Goal: Task Accomplishment & Management: Use online tool/utility

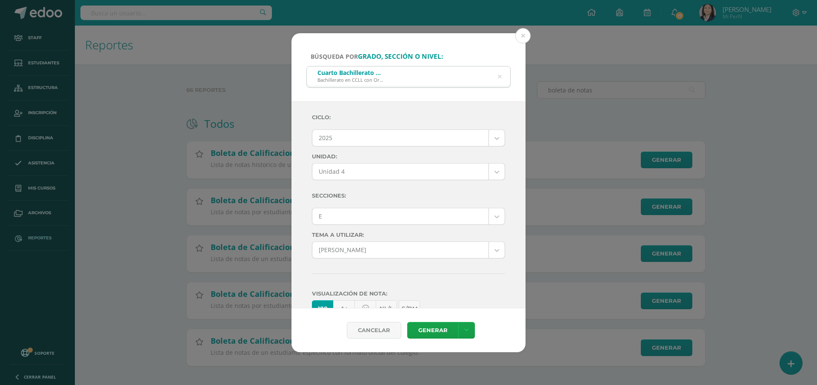
select select "7"
select select "Unidad 4"
select select "E"
select select "57"
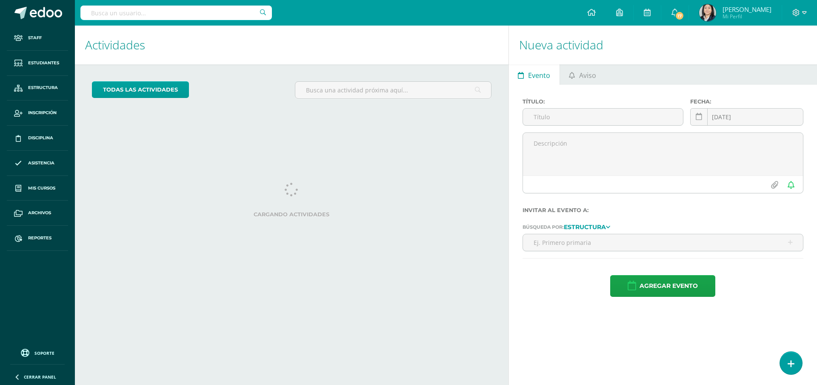
click at [182, 16] on input "text" at bounding box center [176, 13] width 192 height 14
type input "boleta de cal"
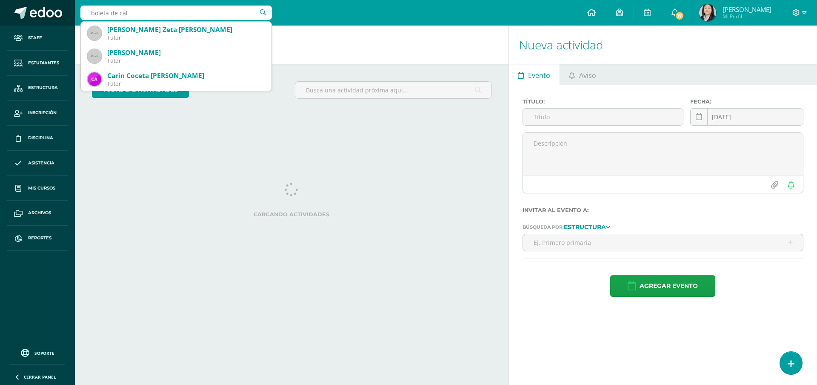
drag, startPoint x: 133, startPoint y: 13, endPoint x: 71, endPoint y: 20, distance: 61.7
click at [71, 20] on body "Staff Estudiantes Estructura Inscripción Disciplina Asistencia Mis cursos Archi…" at bounding box center [408, 192] width 817 height 385
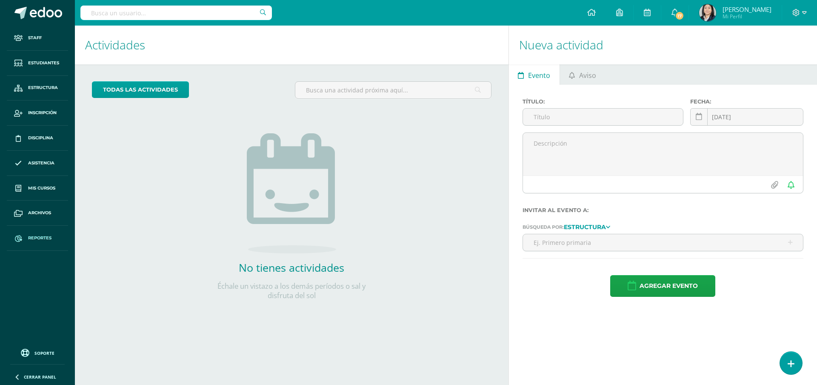
click at [41, 238] on span "Reportes" at bounding box center [39, 237] width 23 height 7
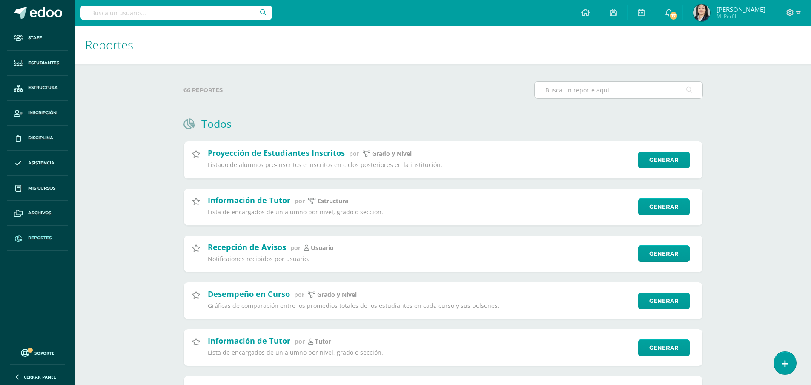
click at [552, 91] on input "text" at bounding box center [619, 90] width 168 height 17
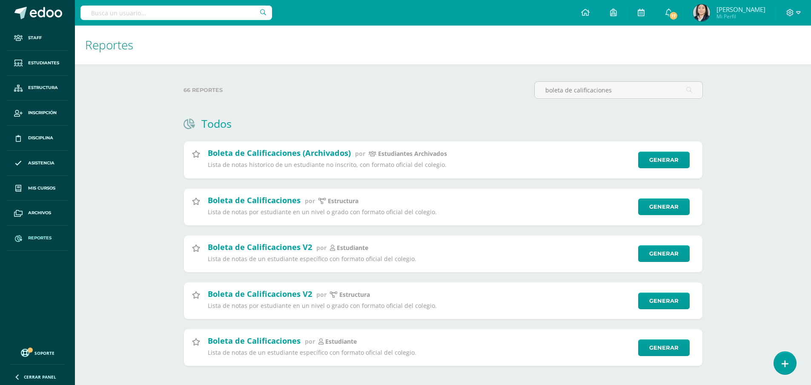
type input "boleta de calificaciones"
click at [661, 205] on link "Generar" at bounding box center [668, 206] width 52 height 17
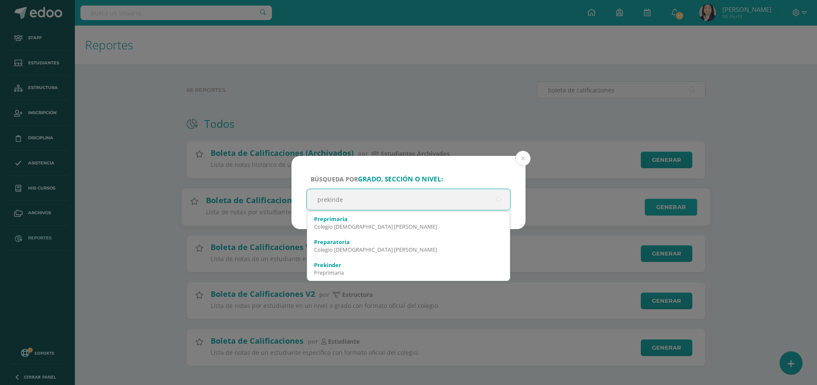
type input "prekinder"
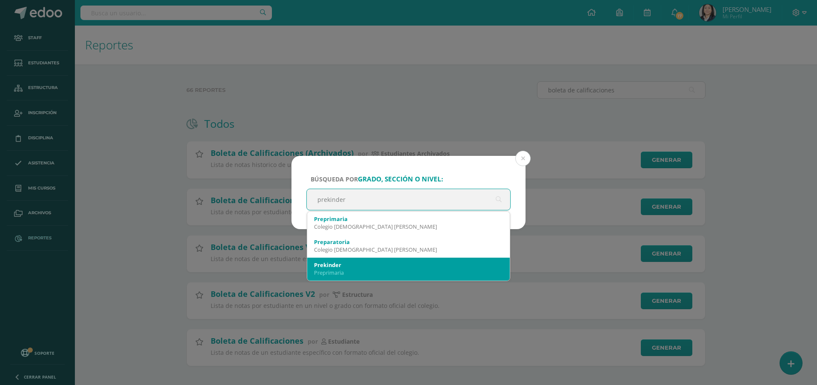
click at [338, 271] on div "Preprimaria" at bounding box center [408, 273] width 189 height 8
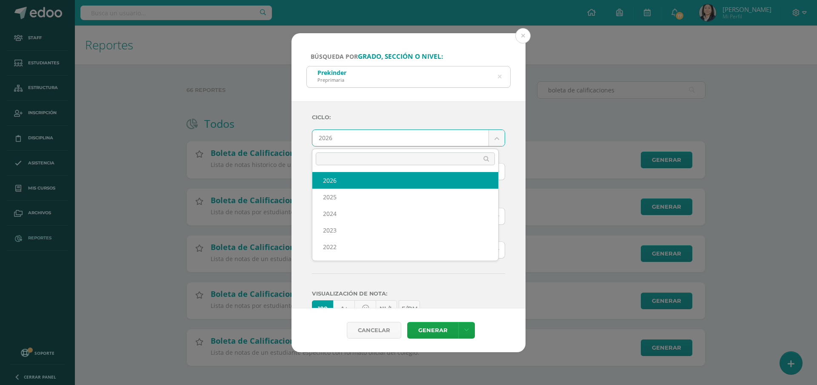
click at [351, 136] on body "Búsqueda por grado, sección o nivel: Prekinder Preprimaria prekinder Ciclo: 202…" at bounding box center [408, 196] width 817 height 393
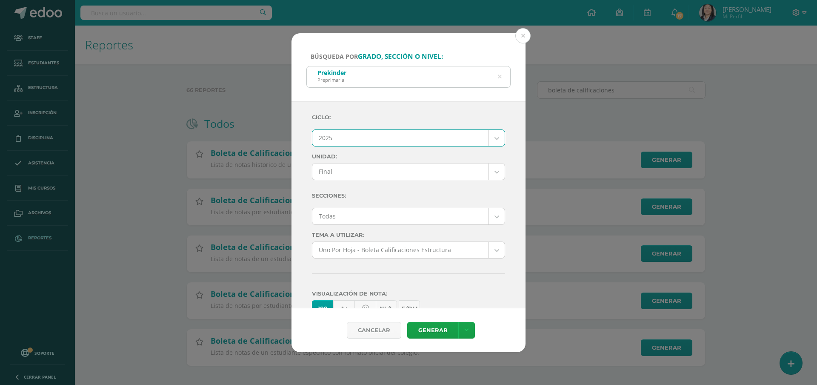
select select "7"
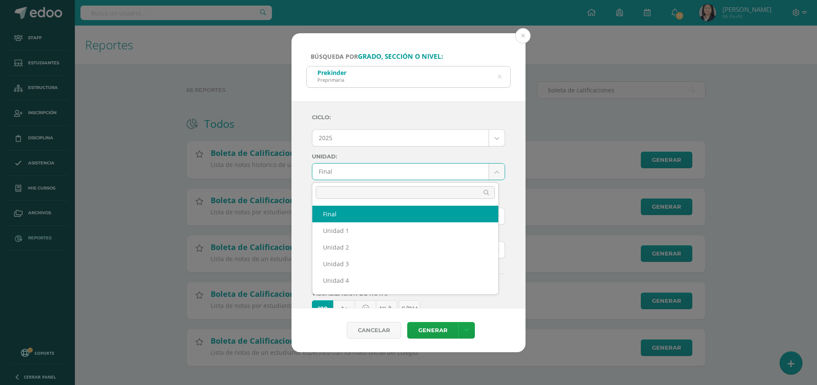
click at [373, 171] on body "Búsqueda por grado, sección o nivel: Prekinder Preprimaria prekinder Ciclo: 202…" at bounding box center [408, 196] width 817 height 393
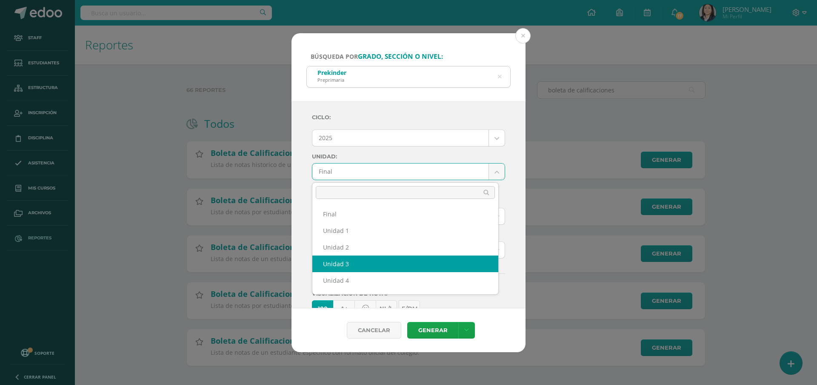
scroll to position [31, 0]
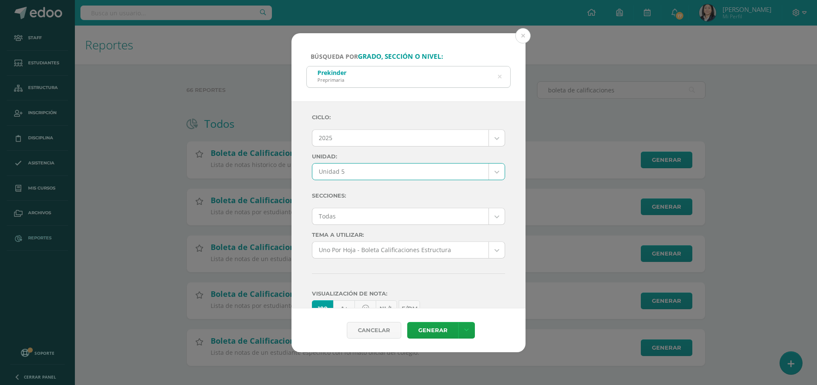
select select "Unidad 5"
click at [370, 217] on body "Búsqueda por grado, sección o nivel: Prekinder Preprimaria prekinder Ciclo: 202…" at bounding box center [408, 196] width 817 height 393
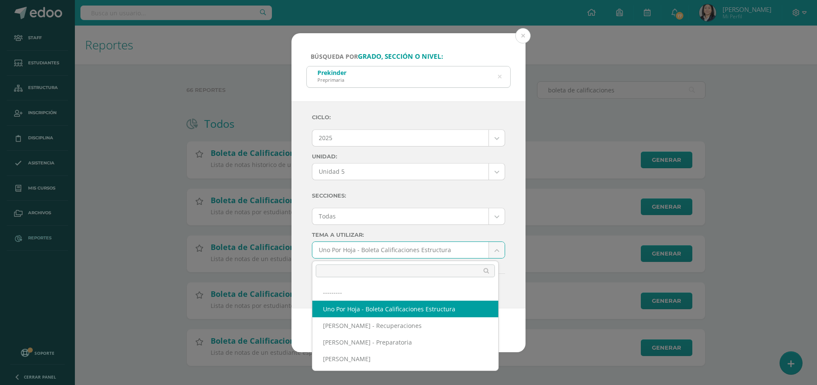
click at [392, 247] on body "Búsqueda por grado, sección o nivel: Prekinder Preprimaria prekinder Ciclo: 202…" at bounding box center [408, 196] width 817 height 393
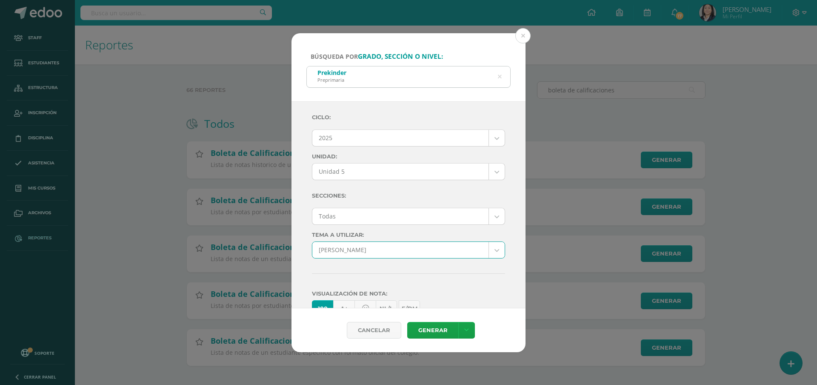
click at [377, 247] on body "Búsqueda por grado, sección o nivel: Prekinder Preprimaria prekinder Ciclo: 202…" at bounding box center [408, 196] width 817 height 393
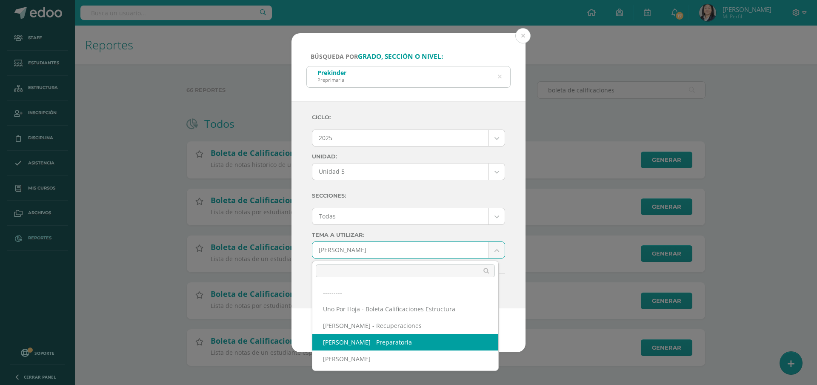
select select "56"
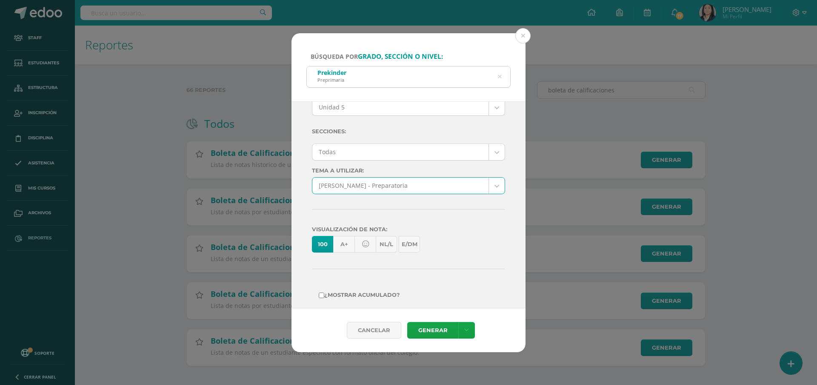
scroll to position [149, 0]
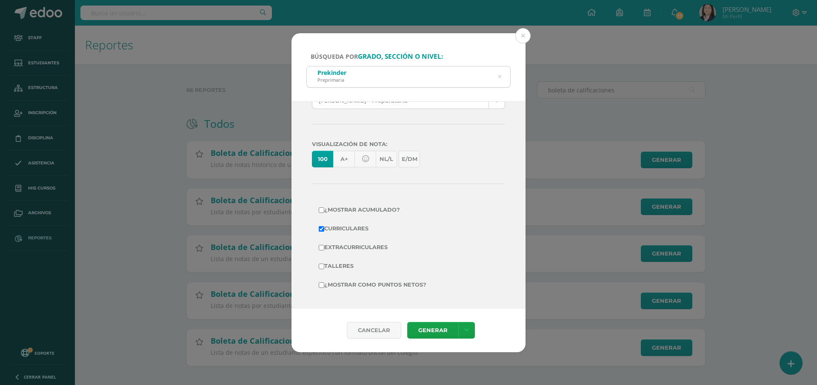
click at [375, 283] on label "¿Mostrar como puntos netos?" at bounding box center [409, 285] width 180 height 12
click at [324, 283] on input "¿Mostrar como puntos netos?" at bounding box center [322, 285] width 6 height 6
checkbox input "true"
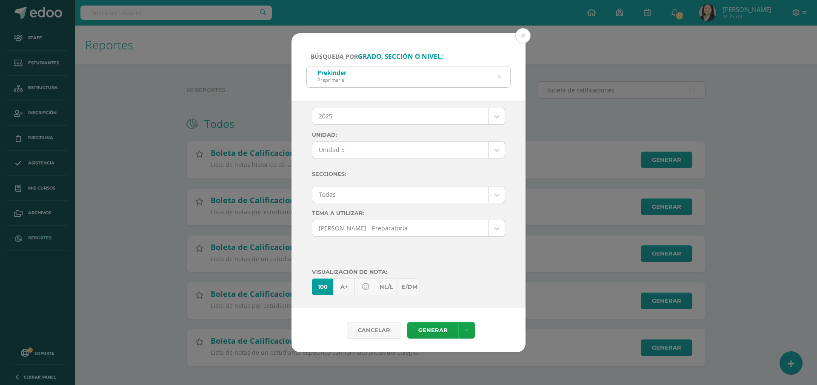
click at [418, 229] on body "Búsqueda por grado, sección o nivel: Prekinder Preprimaria prekinder Ciclo: 202…" at bounding box center [408, 196] width 817 height 393
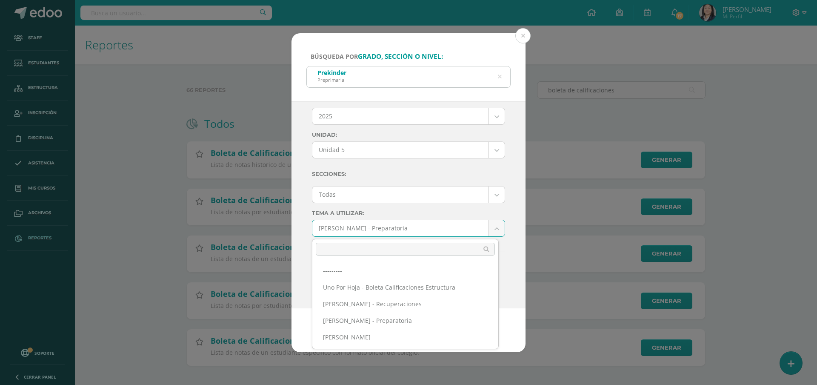
click at [402, 233] on body "Búsqueda por grado, sección o nivel: Prekinder Preprimaria prekinder Ciclo: 202…" at bounding box center [408, 196] width 817 height 393
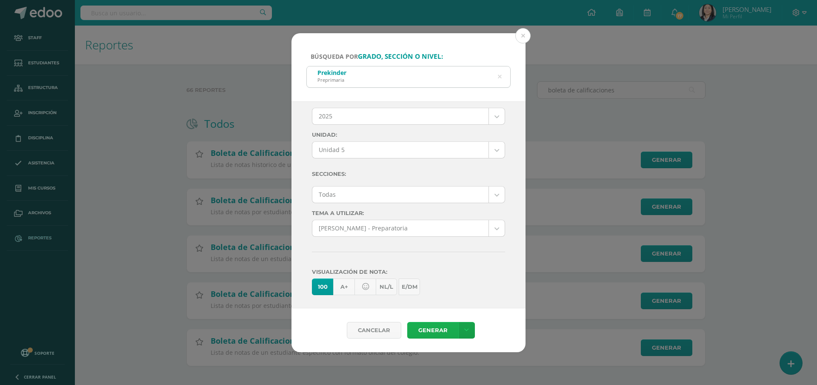
click at [438, 332] on link "Generar" at bounding box center [432, 330] width 51 height 17
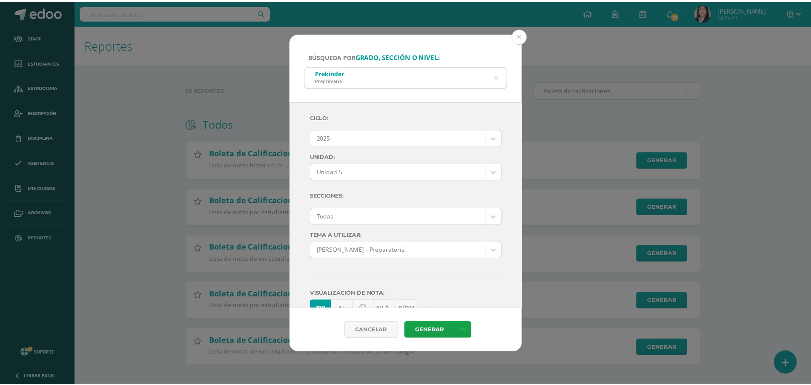
scroll to position [43, 0]
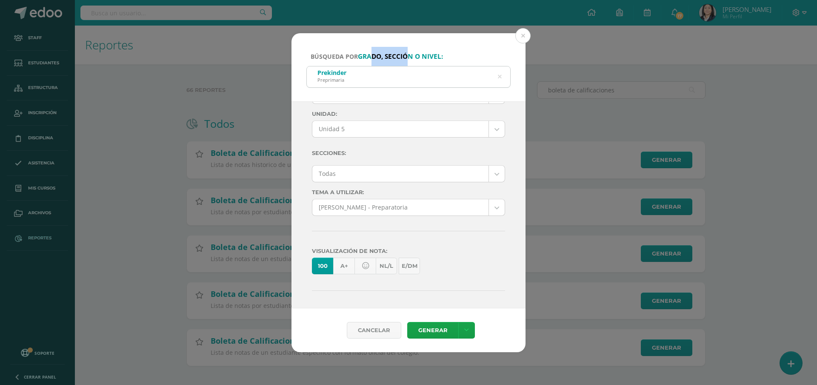
drag, startPoint x: 373, startPoint y: 41, endPoint x: 409, endPoint y: 43, distance: 35.4
click at [409, 43] on div "Búsqueda por grado, sección o nivel: Prekinder Preprimaria prekinder" at bounding box center [409, 67] width 234 height 68
click at [521, 38] on button at bounding box center [522, 35] width 15 height 15
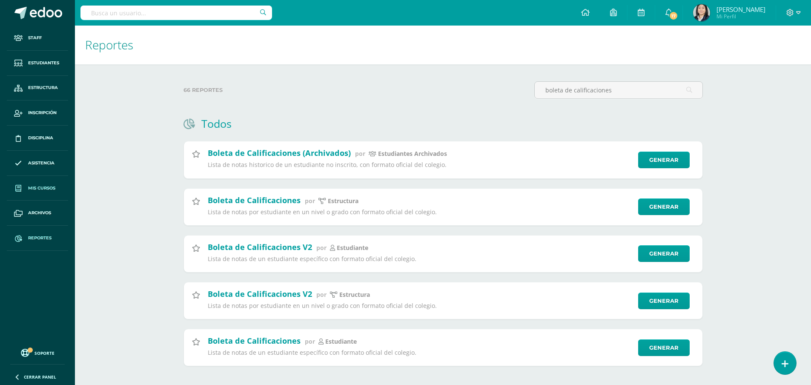
click at [31, 186] on span "Mis cursos" at bounding box center [41, 188] width 27 height 7
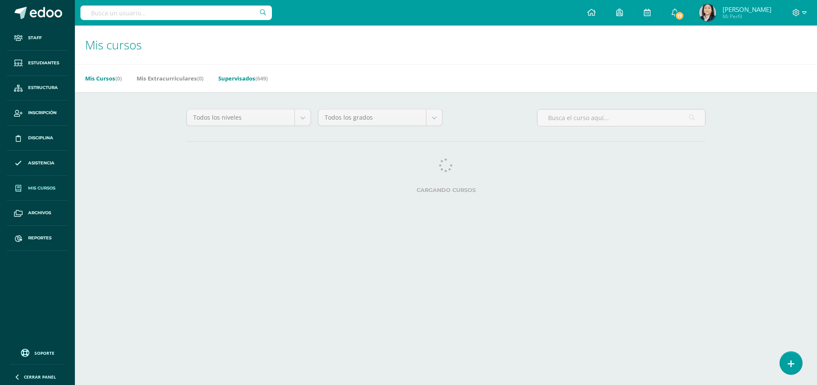
click at [248, 77] on link "Supervisados (649)" at bounding box center [242, 78] width 49 height 14
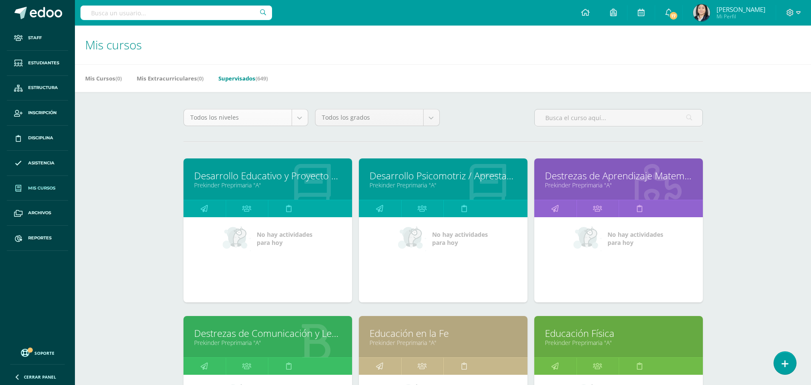
click at [301, 118] on body "Staff Estudiantes Estructura Inscripción Disciplina Asistencia Mis cursos Archi…" at bounding box center [405, 342] width 811 height 684
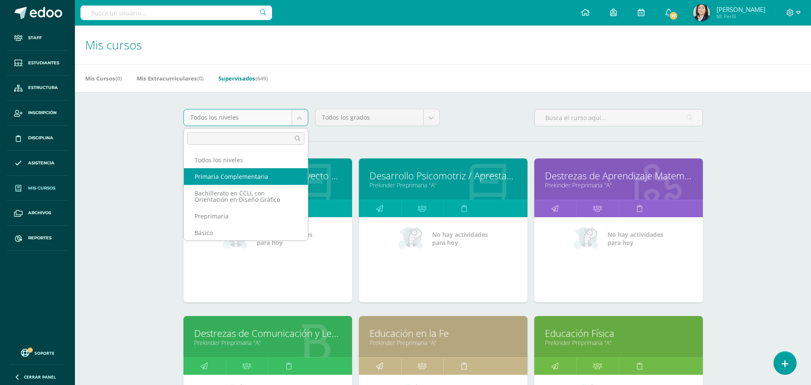
scroll to position [43, 0]
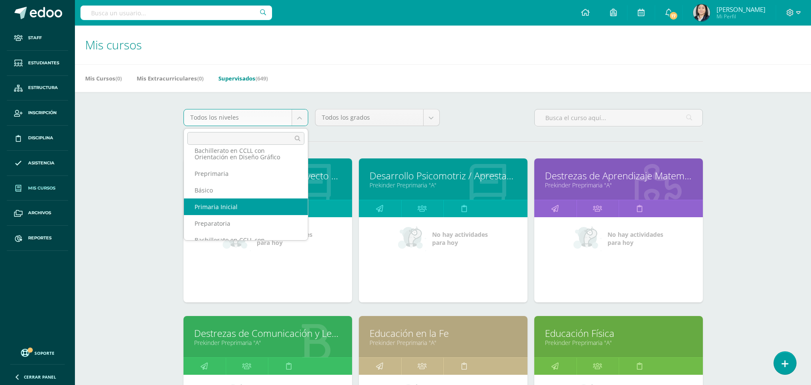
select select "2"
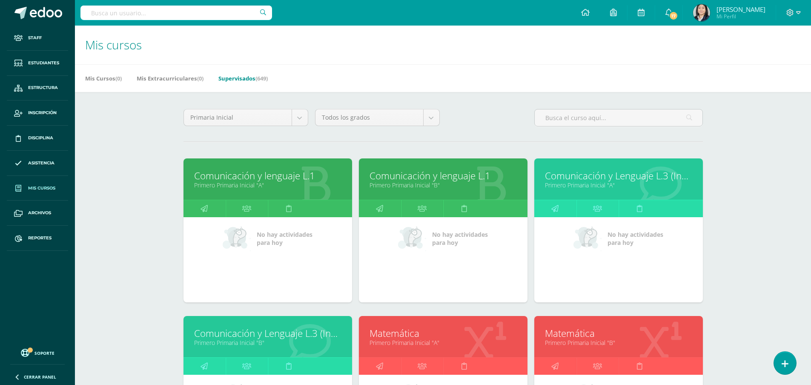
click at [433, 120] on body "Staff Estudiantes Estructura Inscripción Disciplina Asistencia Mis cursos Archi…" at bounding box center [405, 342] width 811 height 684
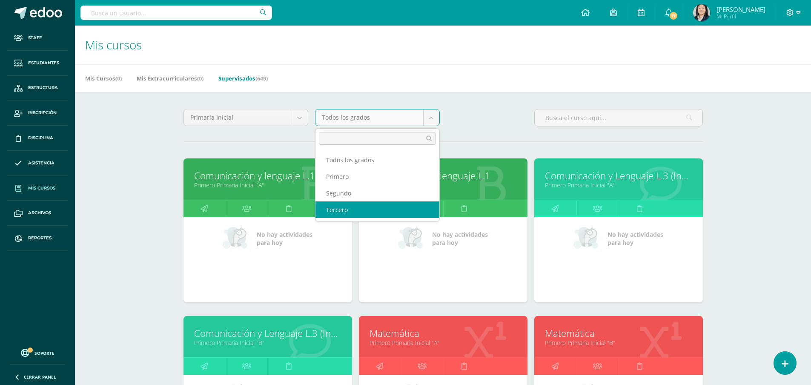
select select "6"
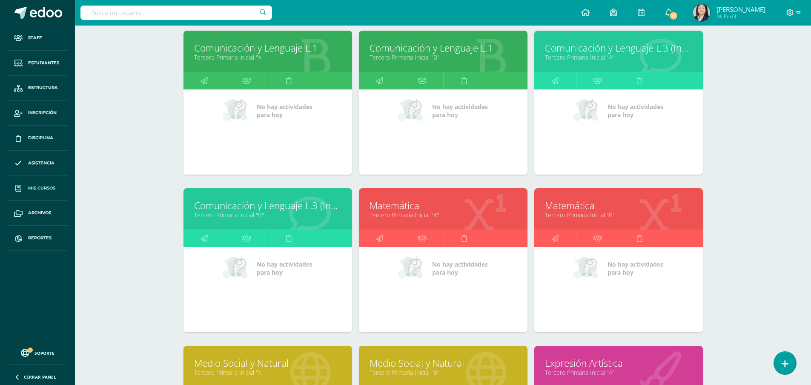
scroll to position [170, 0]
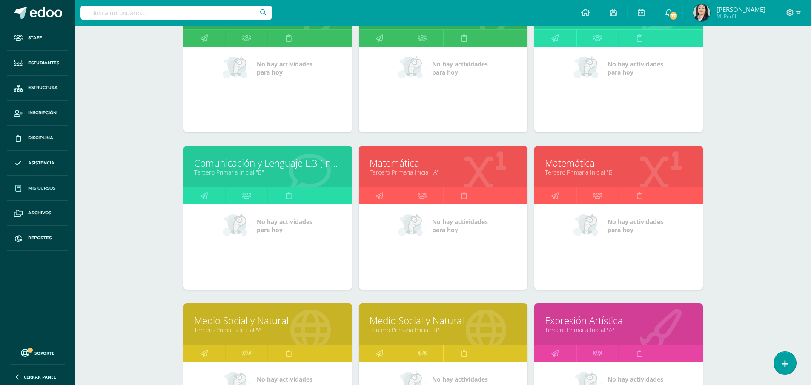
click at [404, 159] on link "Matemática" at bounding box center [442, 162] width 147 height 13
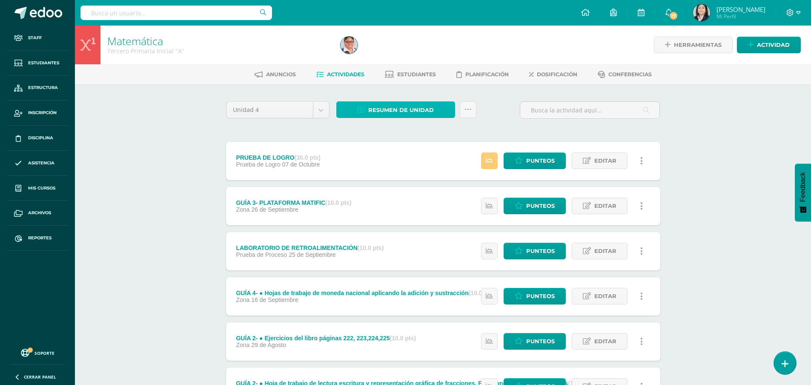
click at [396, 109] on span "Resumen de unidad" at bounding box center [401, 110] width 66 height 16
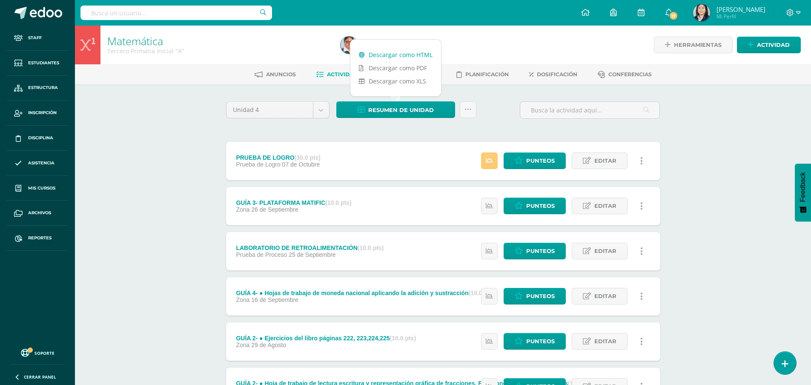
click at [390, 57] on link "Descargar como HTML" at bounding box center [395, 54] width 91 height 13
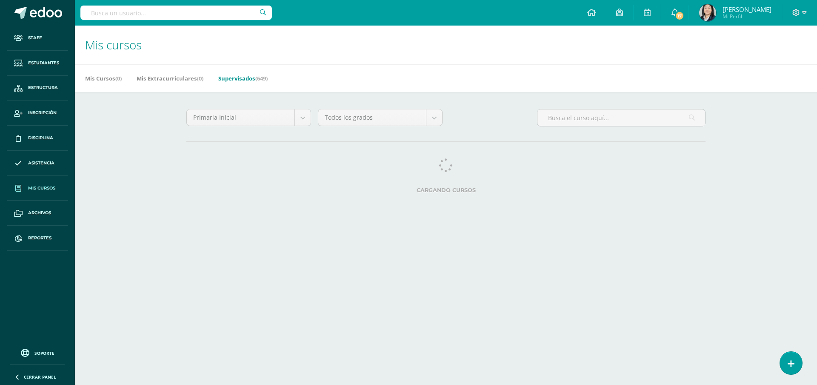
select select "6"
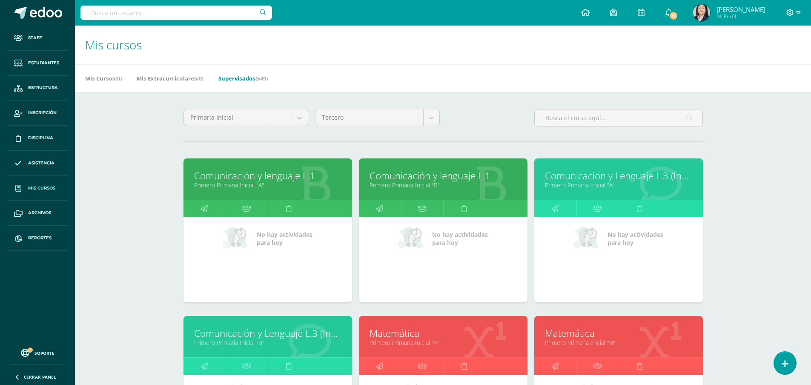
click at [240, 77] on link "Supervisados (649)" at bounding box center [242, 78] width 49 height 14
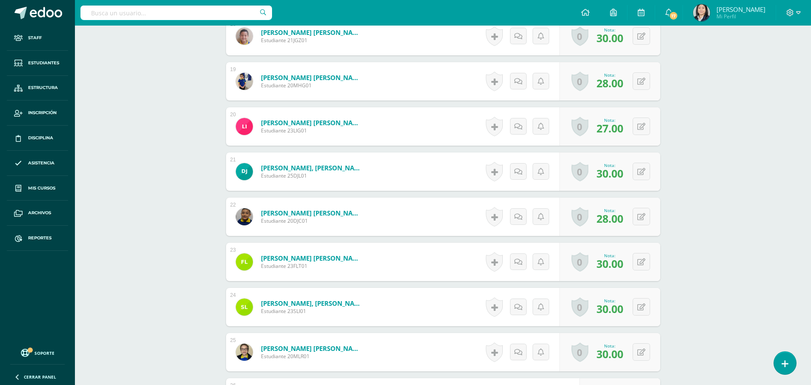
scroll to position [1173, 0]
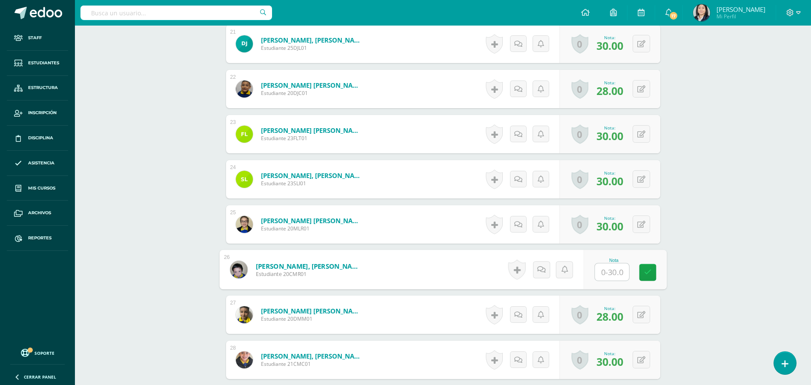
click at [605, 275] on input "text" at bounding box center [612, 271] width 34 height 17
type input "30"
click at [645, 274] on icon at bounding box center [647, 272] width 8 height 7
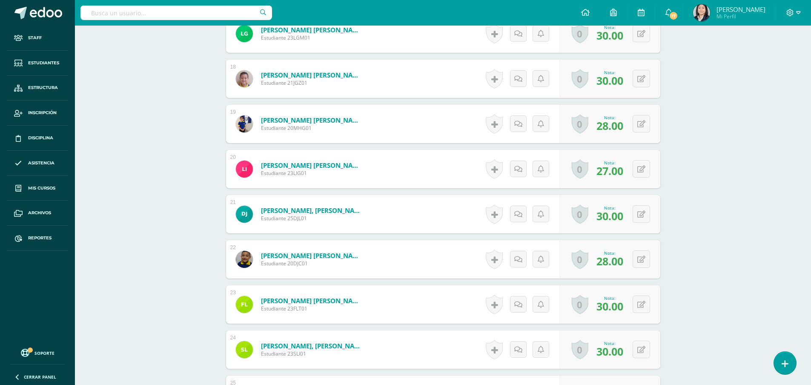
scroll to position [833, 0]
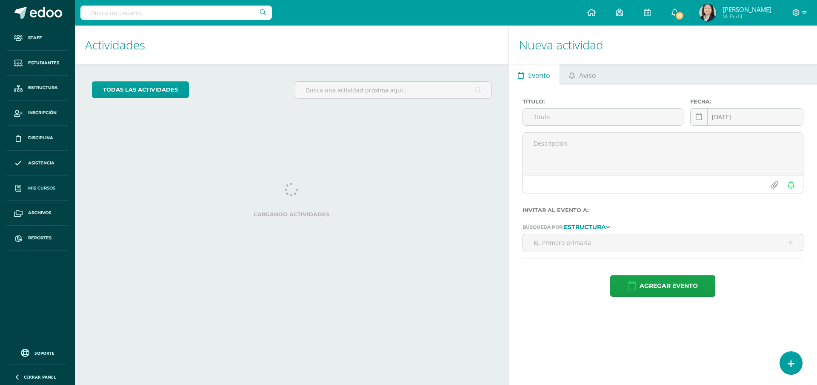
click at [45, 187] on span "Mis cursos" at bounding box center [41, 188] width 27 height 7
click at [37, 185] on span "Mis cursos" at bounding box center [41, 188] width 27 height 7
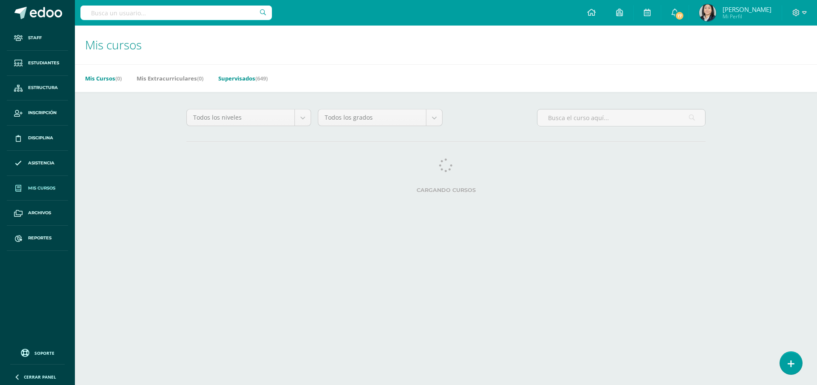
click at [245, 75] on link "Supervisados (649)" at bounding box center [242, 78] width 49 height 14
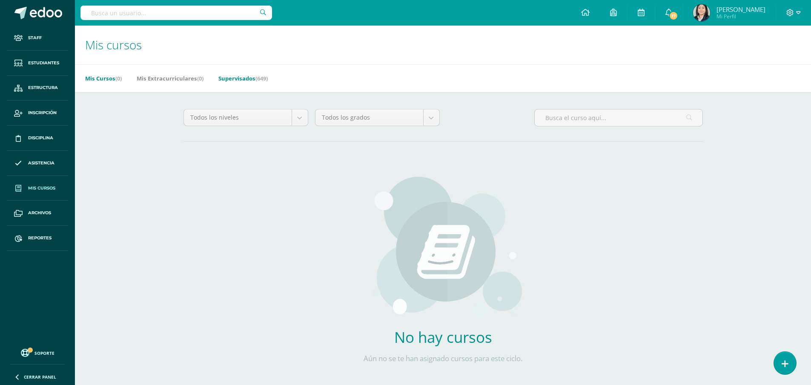
click at [236, 76] on link "Supervisados (649)" at bounding box center [242, 78] width 49 height 14
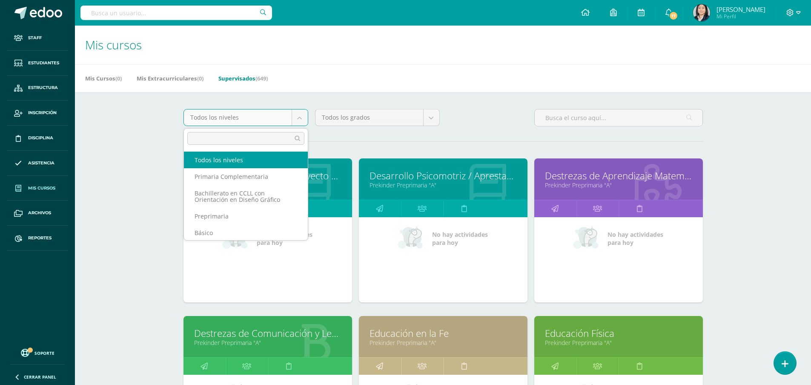
click at [296, 118] on body "Staff Estudiantes Estructura Inscripción Disciplina Asistencia Mis cursos Archi…" at bounding box center [405, 342] width 811 height 684
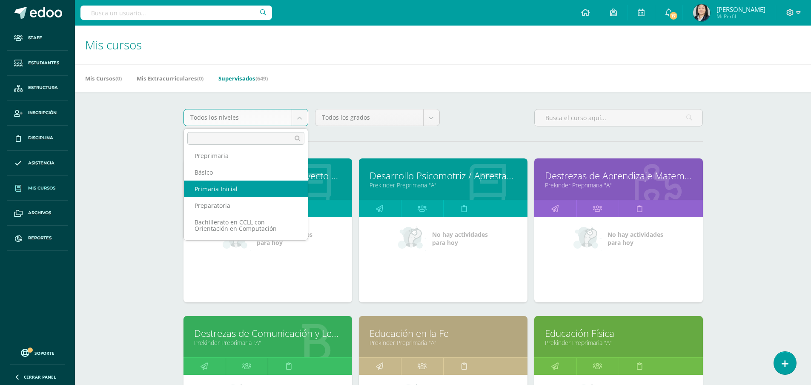
select select "2"
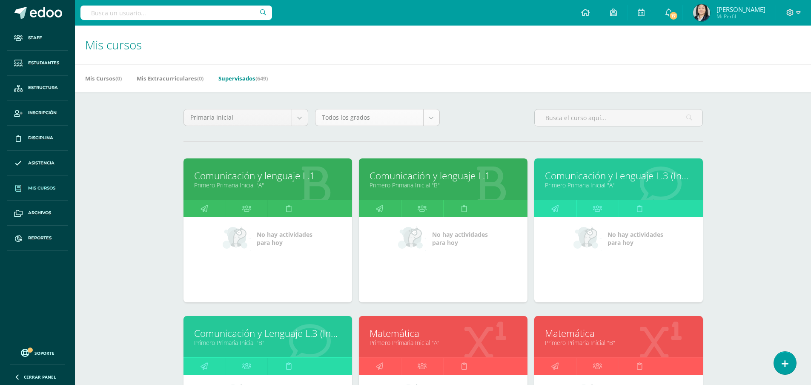
click at [437, 121] on body "Staff Estudiantes Estructura Inscripción Disciplina Asistencia Mis cursos Archi…" at bounding box center [405, 342] width 811 height 684
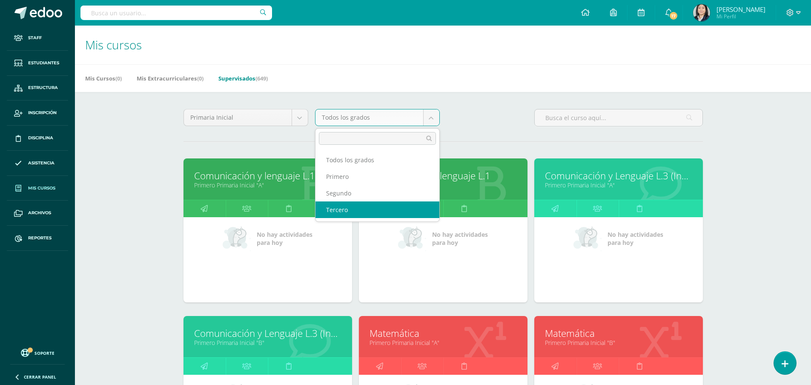
select select "6"
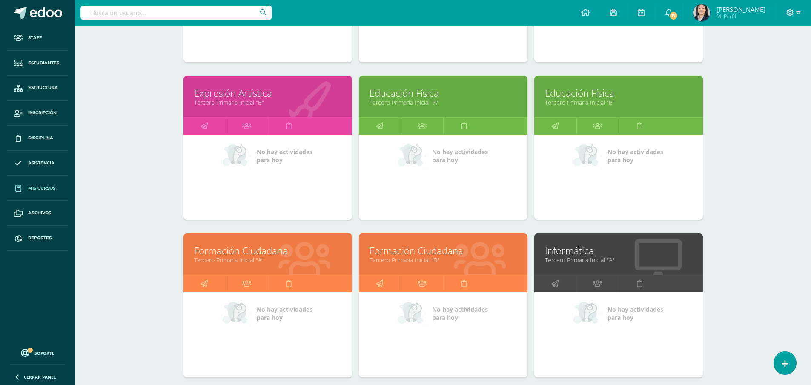
scroll to position [598, 0]
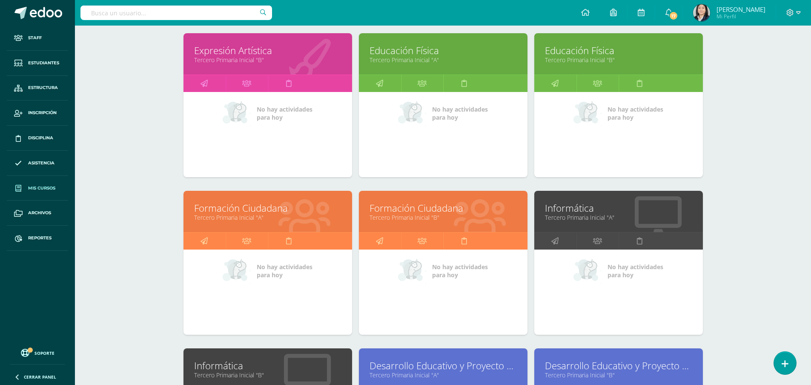
click at [249, 209] on link "Formación Ciudadana" at bounding box center [267, 207] width 147 height 13
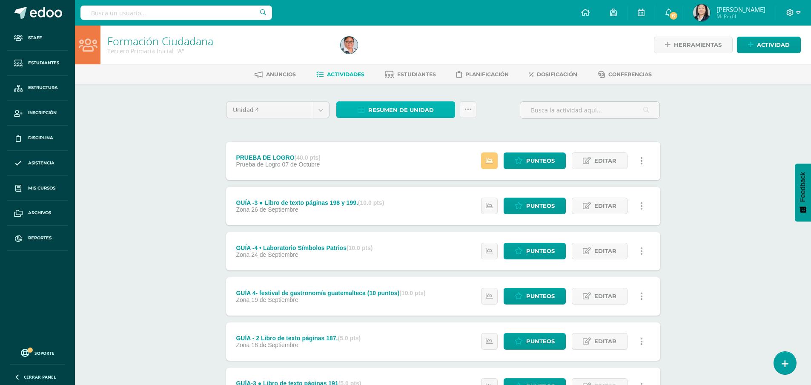
click at [388, 108] on span "Resumen de unidad" at bounding box center [401, 110] width 66 height 16
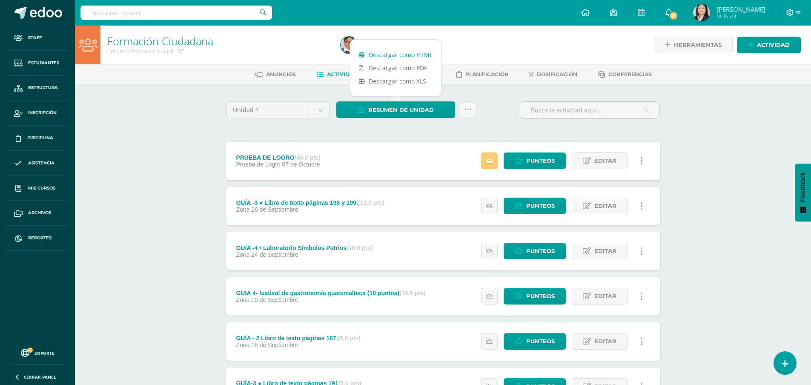
click at [393, 56] on link "Descargar como HTML" at bounding box center [395, 54] width 91 height 13
click at [42, 239] on span "Reportes" at bounding box center [39, 237] width 23 height 7
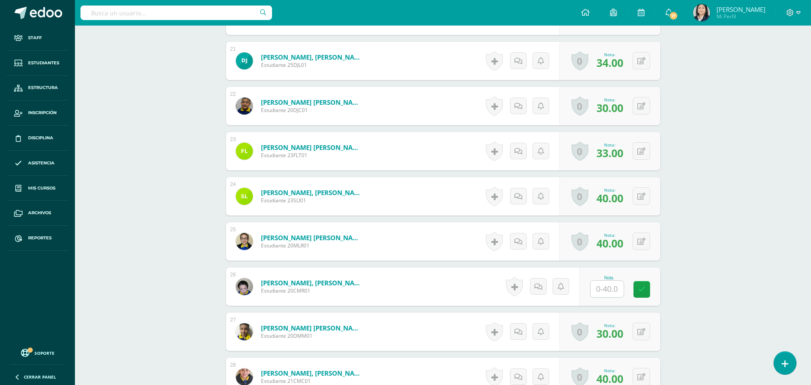
scroll to position [1292, 0]
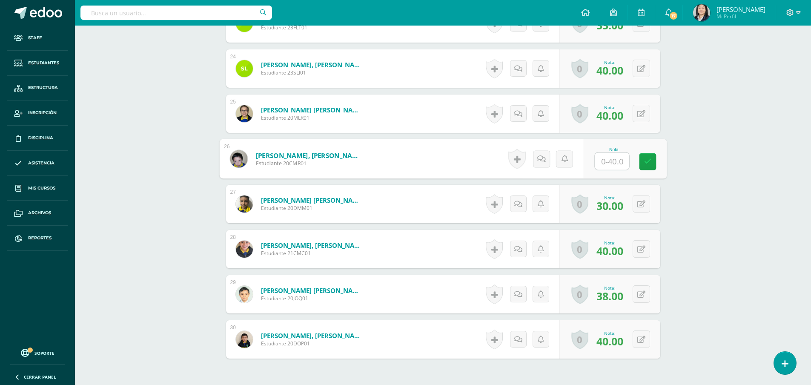
click at [602, 163] on input "text" at bounding box center [612, 161] width 34 height 17
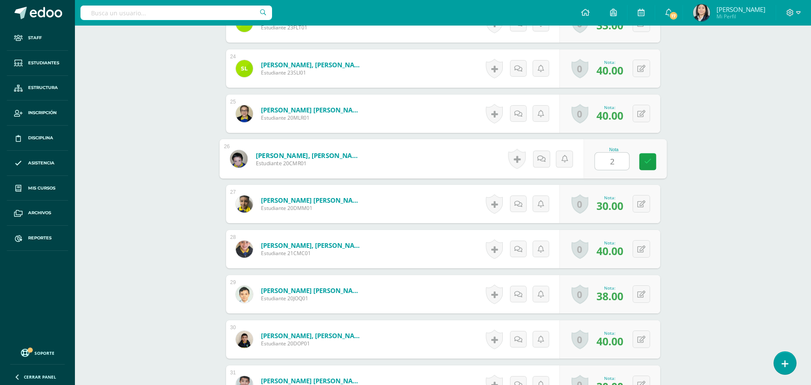
type input "25"
click at [646, 163] on icon at bounding box center [647, 161] width 8 height 7
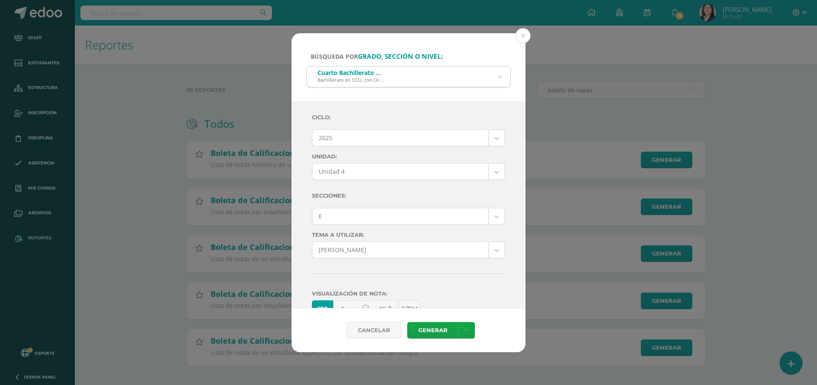
select select "7"
select select "Unidad 4"
select select "E"
select select "57"
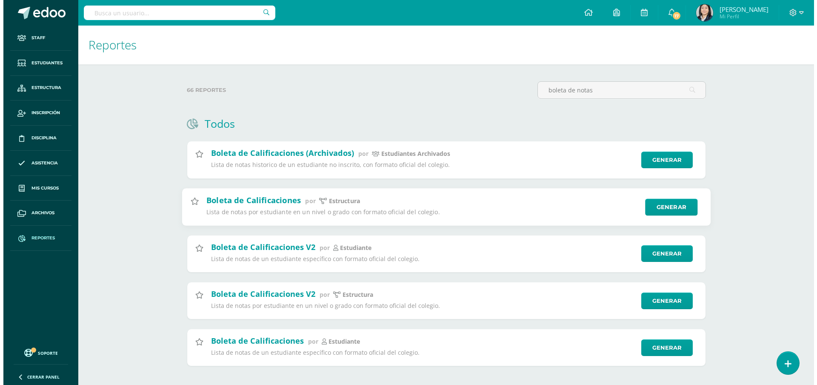
scroll to position [8, 0]
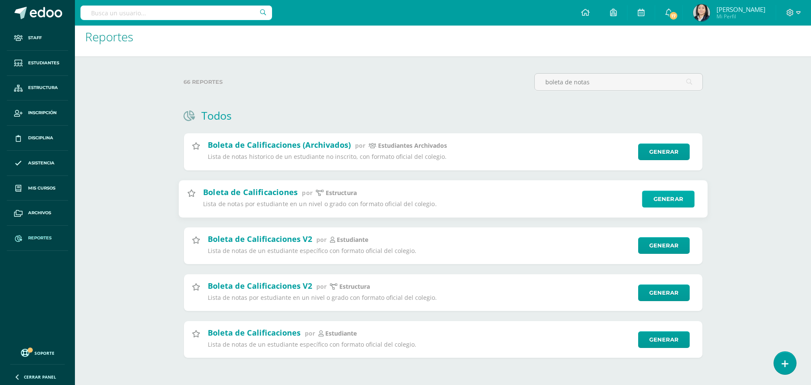
type input "boleta de notas"
click at [663, 198] on link "Generar" at bounding box center [668, 198] width 52 height 17
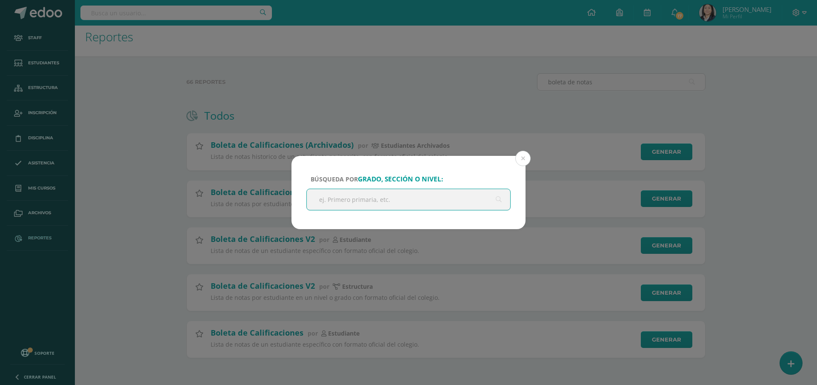
click at [403, 202] on input "text" at bounding box center [408, 199] width 203 height 21
type input "primera"
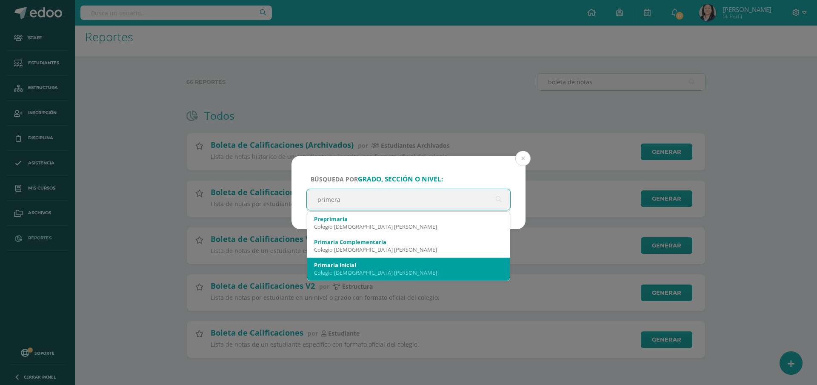
click at [347, 265] on div "Primaria Inicial" at bounding box center [408, 265] width 189 height 8
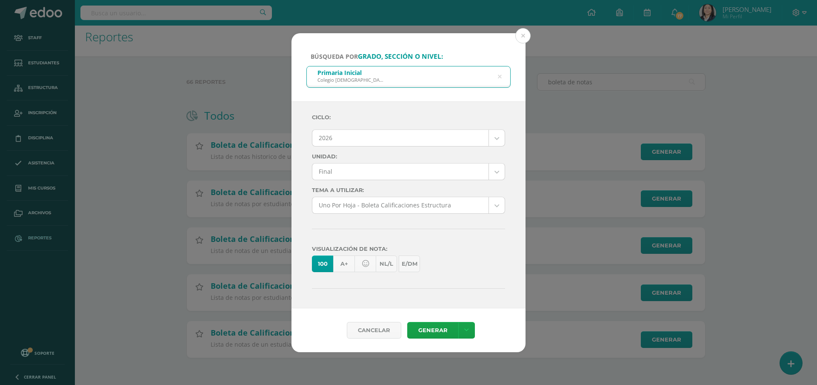
click at [492, 141] on body "Búsqueda por grado, sección o nivel: Primaria Inicial Colegio [DEMOGRAPHIC_DATA…" at bounding box center [408, 188] width 817 height 393
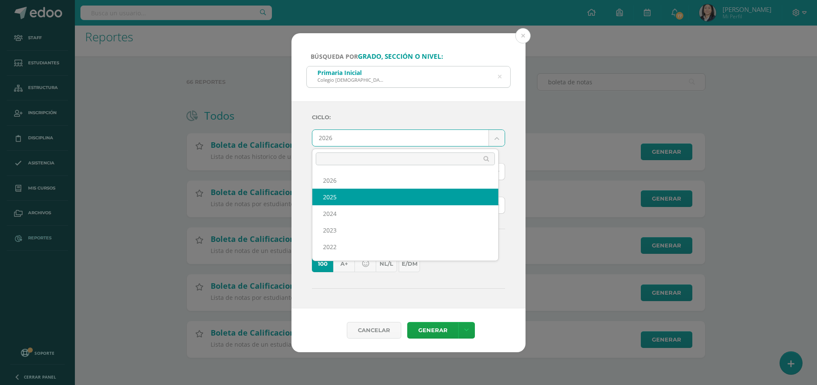
select select "7"
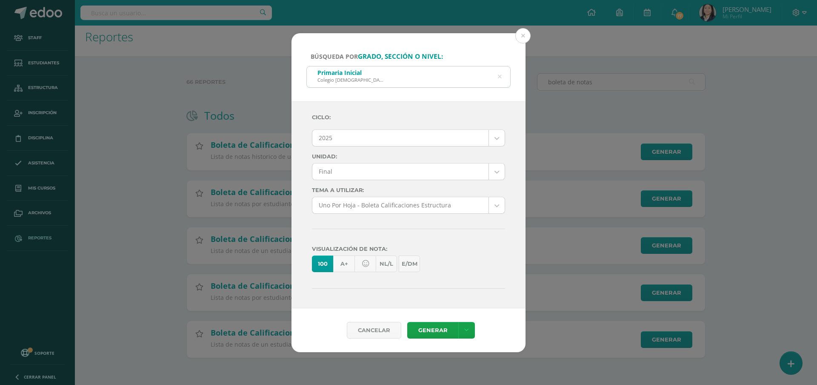
click at [400, 175] on body "Búsqueda por grado, sección o nivel: Primaria Inicial Colegio [DEMOGRAPHIC_DATA…" at bounding box center [408, 188] width 817 height 393
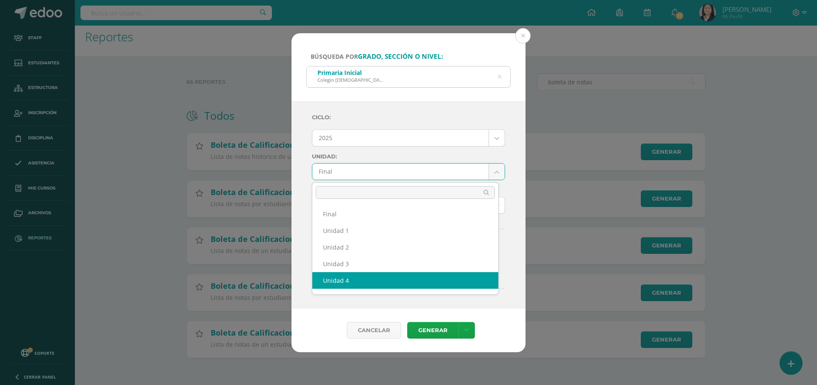
scroll to position [14, 0]
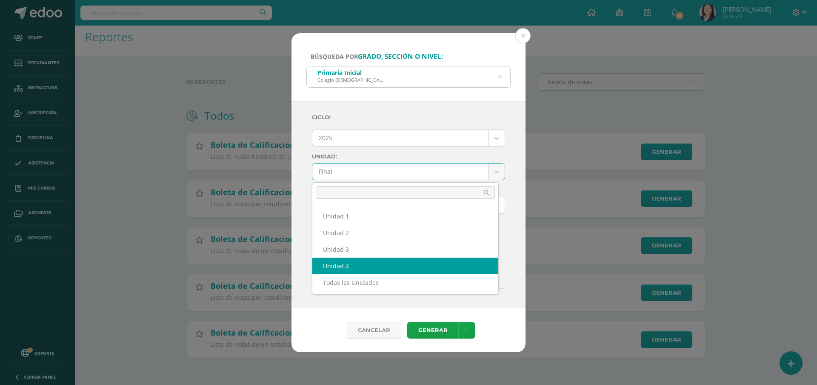
select select "Unidad 4"
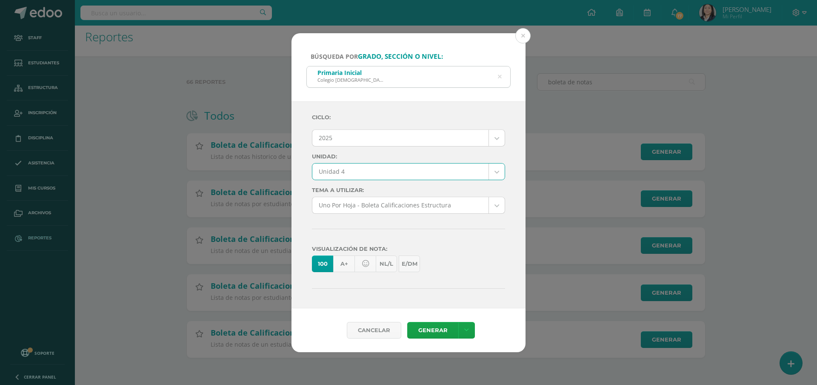
click at [408, 209] on body "Búsqueda por grado, sección o nivel: Primaria Inicial Colegio [DEMOGRAPHIC_DATA…" at bounding box center [408, 188] width 817 height 393
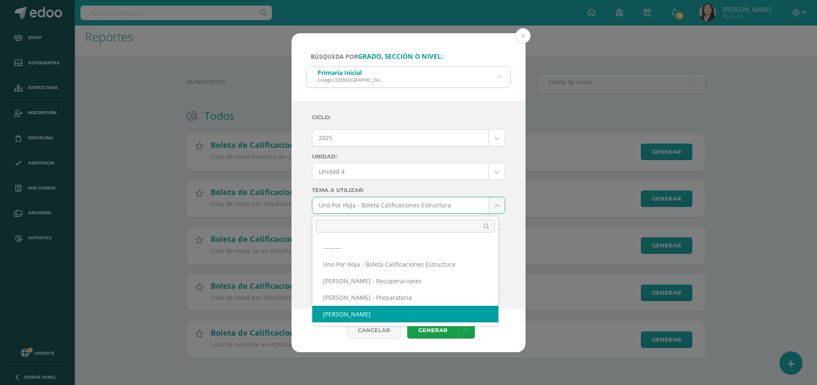
select select "57"
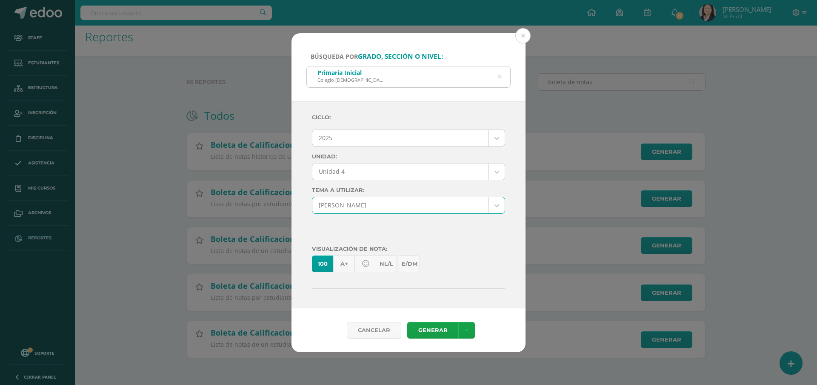
scroll to position [105, 0]
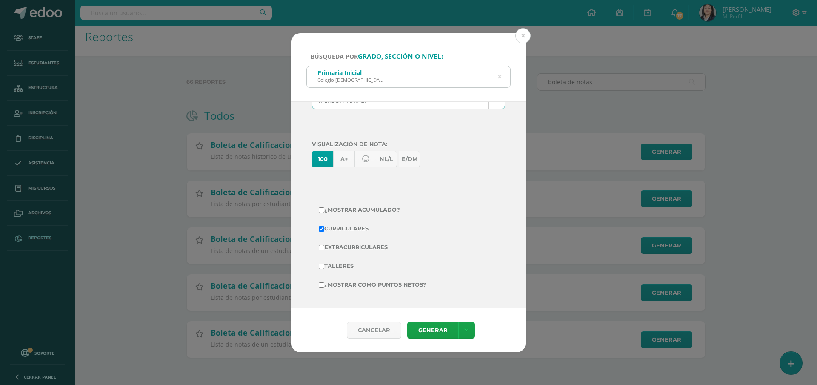
click at [365, 286] on label "¿Mostrar como puntos netos?" at bounding box center [409, 285] width 180 height 12
click at [324, 286] on input "¿Mostrar como puntos netos?" at bounding box center [322, 285] width 6 height 6
checkbox input "true"
drag, startPoint x: 435, startPoint y: 330, endPoint x: 471, endPoint y: 248, distance: 90.1
click at [471, 248] on form "Búsqueda por grado, sección o nivel: Primaria Inicial Colegio [DEMOGRAPHIC_DATA…" at bounding box center [409, 192] width 234 height 319
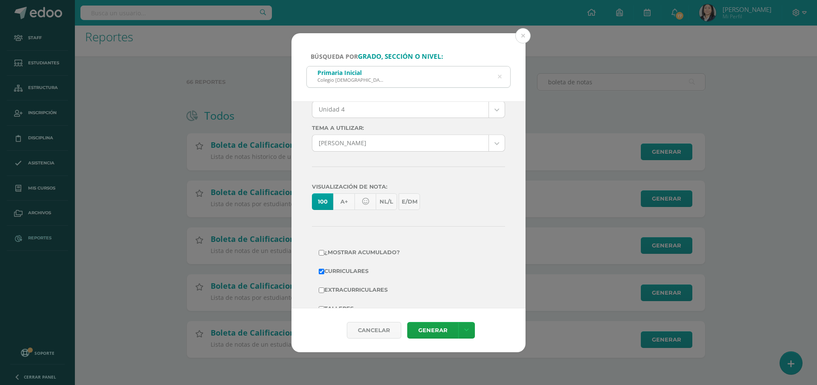
scroll to position [0, 0]
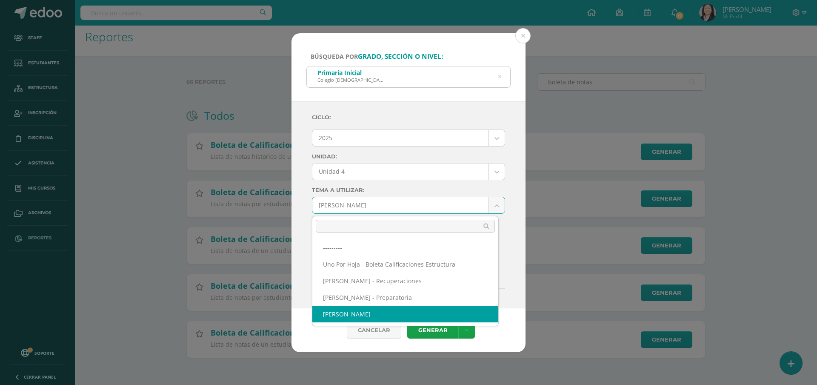
click at [380, 209] on body "Búsqueda por grado, sección o nivel: Primaria Inicial Colegio [DEMOGRAPHIC_DATA…" at bounding box center [408, 188] width 817 height 393
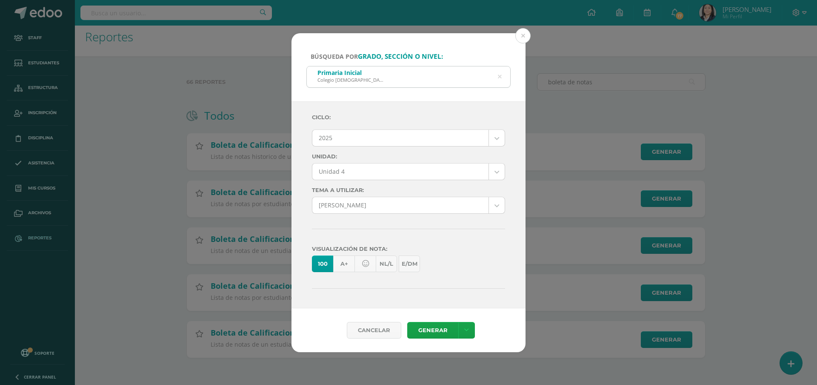
click at [380, 208] on body "Búsqueda por grado, sección o nivel: Primaria Inicial Colegio [DEMOGRAPHIC_DATA…" at bounding box center [408, 188] width 817 height 393
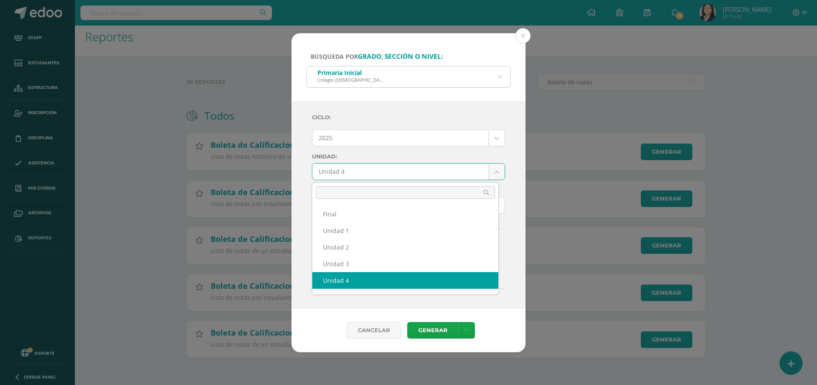
click at [489, 171] on body "Búsqueda por grado, sección o nivel: Primaria Inicial Colegio [DEMOGRAPHIC_DATA…" at bounding box center [408, 188] width 817 height 393
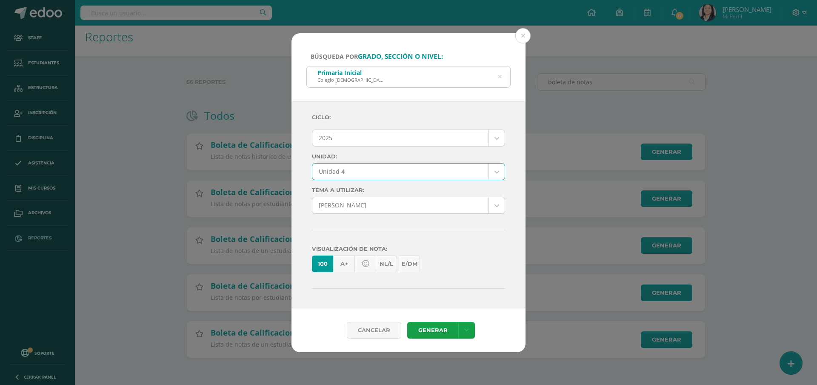
scroll to position [105, 0]
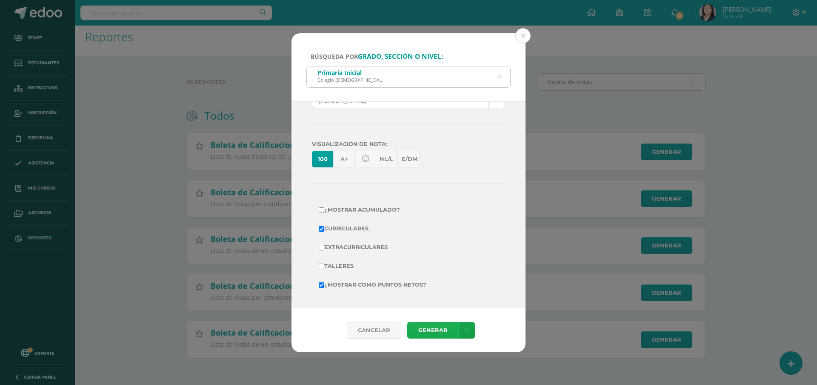
click at [428, 332] on link "Generar" at bounding box center [432, 330] width 51 height 17
click at [528, 34] on button at bounding box center [522, 35] width 15 height 15
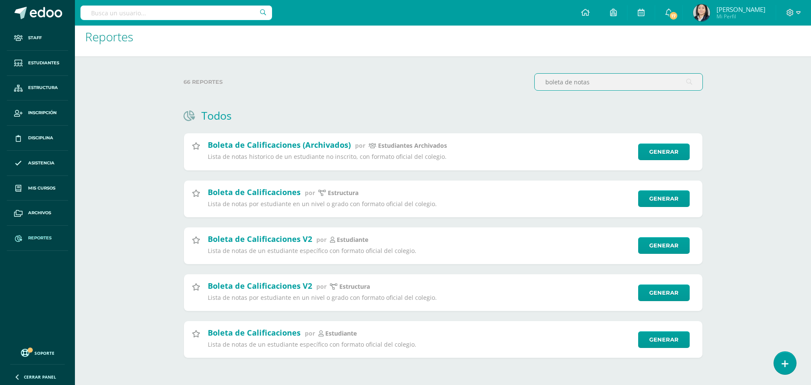
drag, startPoint x: 597, startPoint y: 82, endPoint x: 575, endPoint y: 78, distance: 22.0
click at [575, 78] on input "boleta de notas" at bounding box center [619, 82] width 168 height 17
type input "boleta de calificaciones"
click at [676, 202] on link "Generar" at bounding box center [668, 198] width 52 height 17
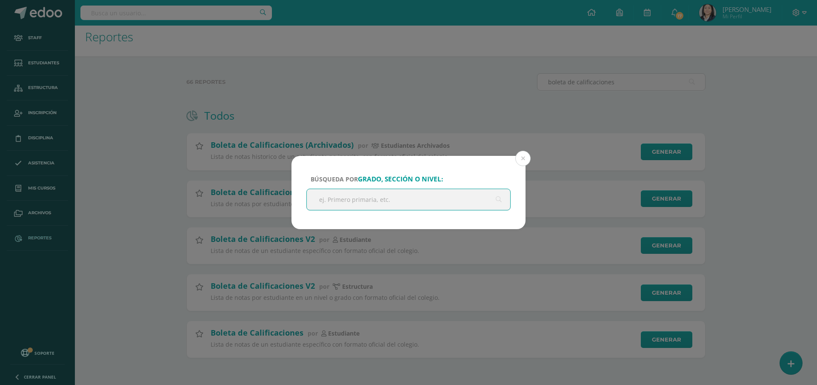
click at [366, 198] on input "text" at bounding box center [408, 199] width 203 height 21
type input "primero primaria"
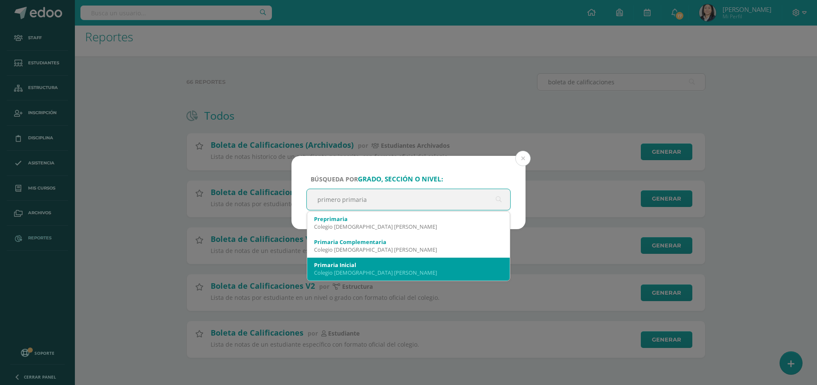
click at [349, 271] on div "Colegio [DEMOGRAPHIC_DATA] [PERSON_NAME]" at bounding box center [408, 273] width 189 height 8
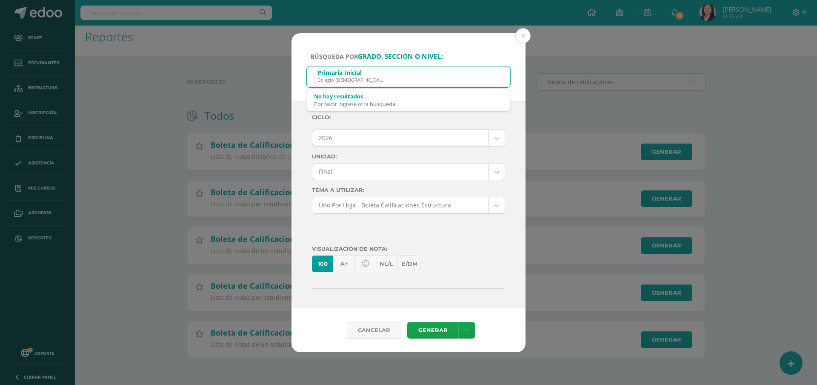
type input "6"
